Goal: Check status: Check status

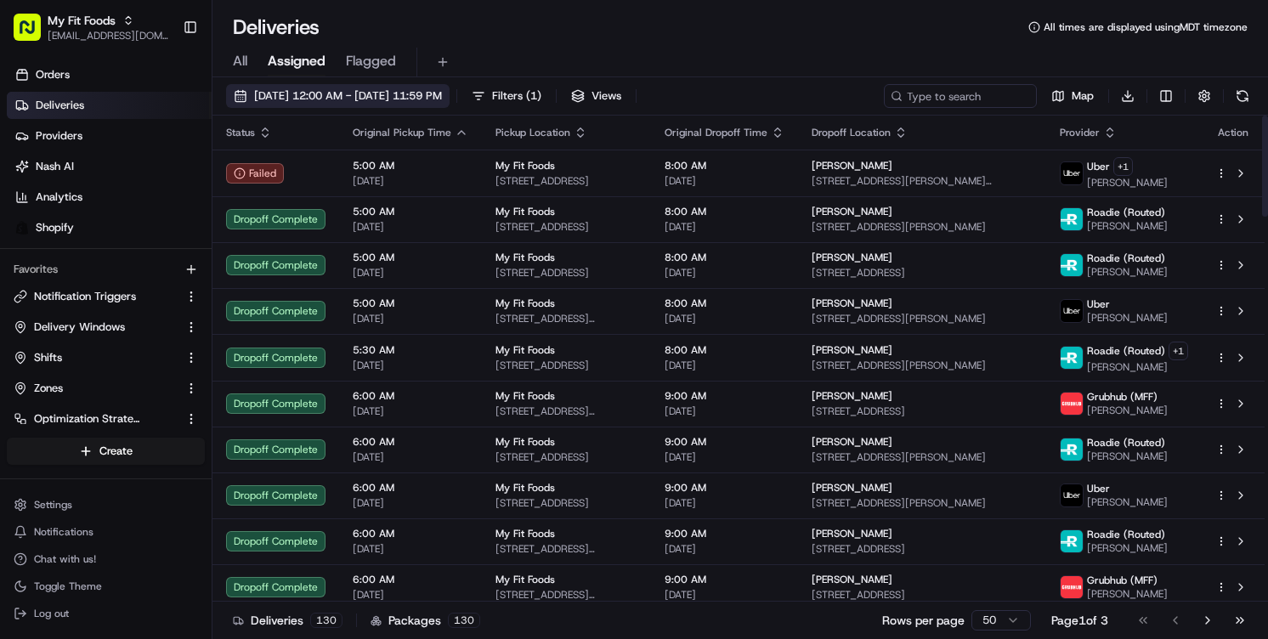
click at [284, 105] on button "[DATE] 12:00 AM - [DATE] 11:59 PM" at bounding box center [338, 96] width 224 height 24
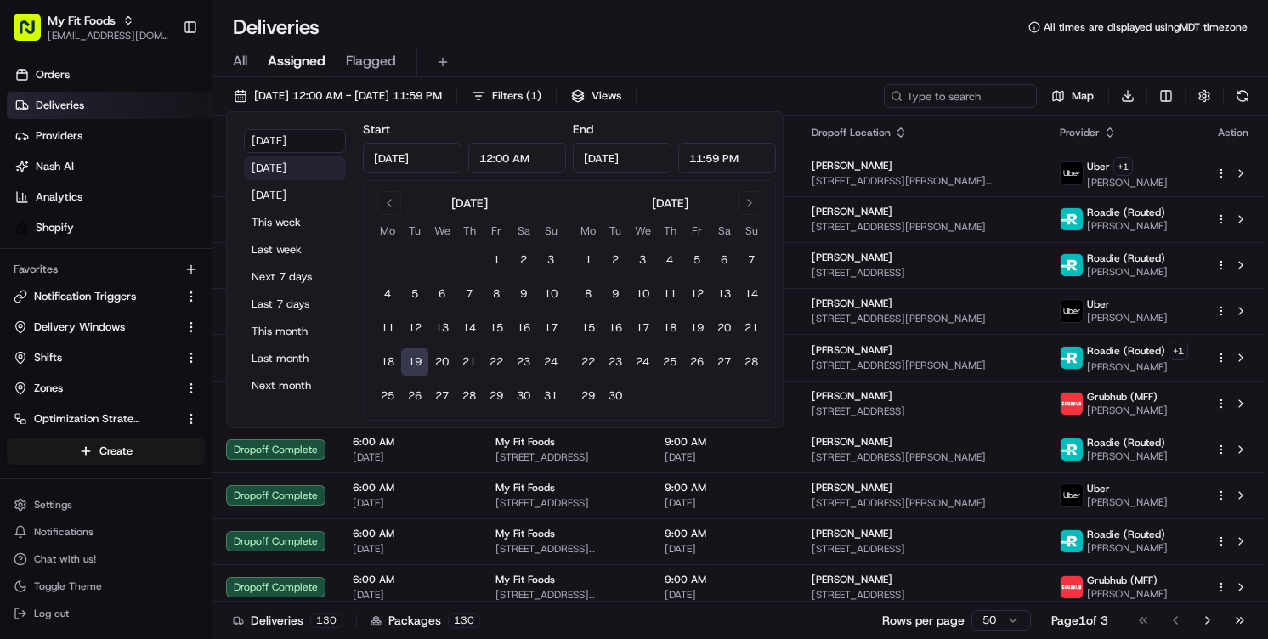
click at [298, 177] on button "[DATE]" at bounding box center [295, 168] width 102 height 24
type input "[DATE]"
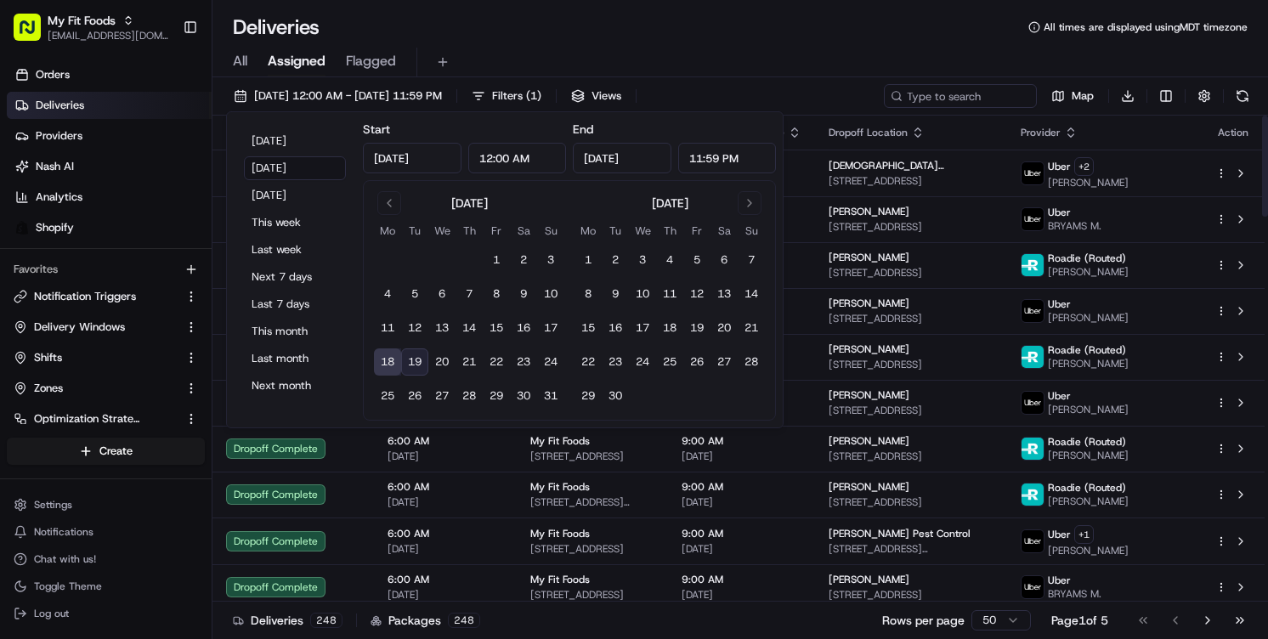
click at [707, 45] on div "All Assigned Flagged" at bounding box center [740, 59] width 1056 height 37
